Goal: Task Accomplishment & Management: Use online tool/utility

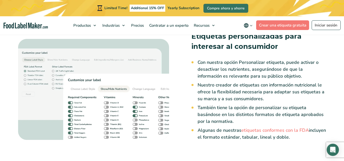
scroll to position [763, 0]
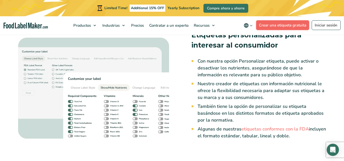
click at [274, 22] on link "Crear una etiqueta gratuita" at bounding box center [282, 25] width 53 height 10
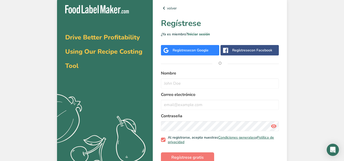
click at [205, 50] on span "con Google" at bounding box center [199, 50] width 19 height 5
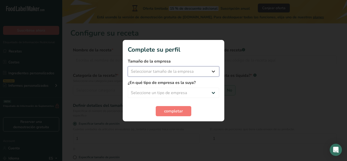
click at [187, 75] on select "Seleccionar tamaño de la empresa Menos de 10 empleados De 10 a 50 empleados De …" at bounding box center [174, 71] width 92 height 10
select select "1"
click at [128, 66] on select "Seleccionar tamaño de la empresa Menos de 10 empleados De 10 a 50 empleados De …" at bounding box center [174, 71] width 92 height 10
click at [179, 91] on select "Seleccione un tipo de empresa Fabricante de alimentos envasados Restaurante y c…" at bounding box center [174, 93] width 92 height 10
select select "1"
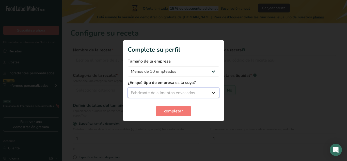
click at [128, 88] on select "Seleccione un tipo de empresa Fabricante de alimentos envasados Restaurante y c…" at bounding box center [174, 93] width 92 height 10
click at [172, 110] on span "completar" at bounding box center [173, 111] width 19 height 6
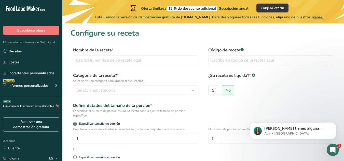
click at [107, 108] on div "Definir detalles del tamaño de la porción *" at bounding box center [135, 106] width 125 height 6
click at [269, 63] on input "text" at bounding box center [270, 60] width 125 height 10
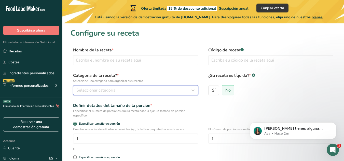
click at [152, 93] on div "Seleccionar categoría" at bounding box center [133, 90] width 115 height 6
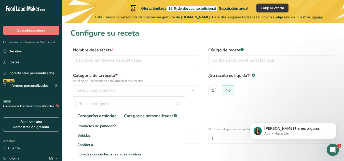
click at [255, 96] on div "Sí No" at bounding box center [270, 91] width 125 height 13
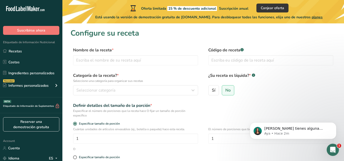
scroll to position [51, 0]
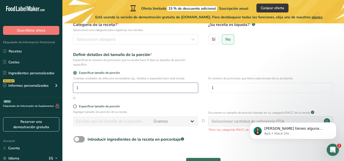
click at [89, 86] on input "1" at bounding box center [135, 88] width 125 height 10
type input "2"
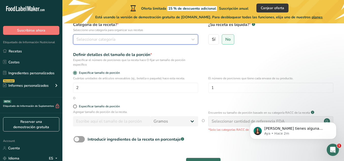
click at [104, 40] on span "Seleccionar categoría" at bounding box center [95, 39] width 39 height 6
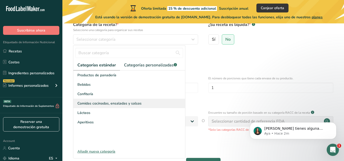
click at [101, 104] on span "Comidas cocinadas, ensaladas y salsas" at bounding box center [109, 103] width 64 height 5
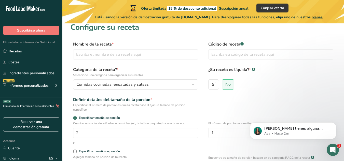
scroll to position [0, 0]
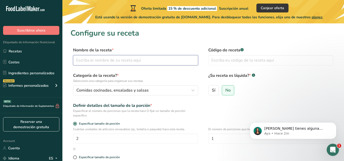
click at [142, 63] on input "text" at bounding box center [135, 60] width 125 height 10
type input "chip"
click at [271, 60] on input "text" at bounding box center [270, 60] width 125 height 10
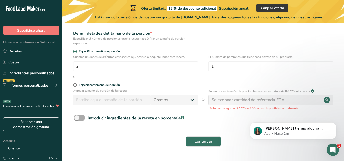
scroll to position [85, 0]
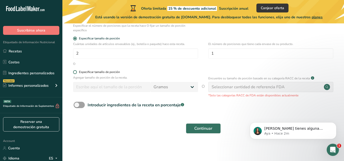
type input "000"
click at [75, 72] on span at bounding box center [75, 72] width 4 height 4
click at [75, 72] on input "Especificar tamaño de porción" at bounding box center [74, 71] width 3 height 3
radio input "true"
radio input "false"
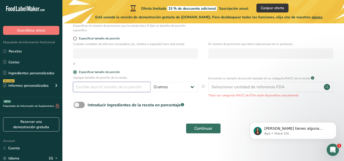
click at [98, 89] on input "number" at bounding box center [111, 87] width 77 height 10
type input "30"
click at [206, 70] on div "Especificar tamaño de porción" at bounding box center [202, 72] width 265 height 5
click at [213, 126] on button "Continuar" at bounding box center [203, 128] width 35 height 10
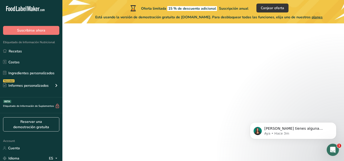
scroll to position [85, 0]
